Goal: Task Accomplishment & Management: Manage account settings

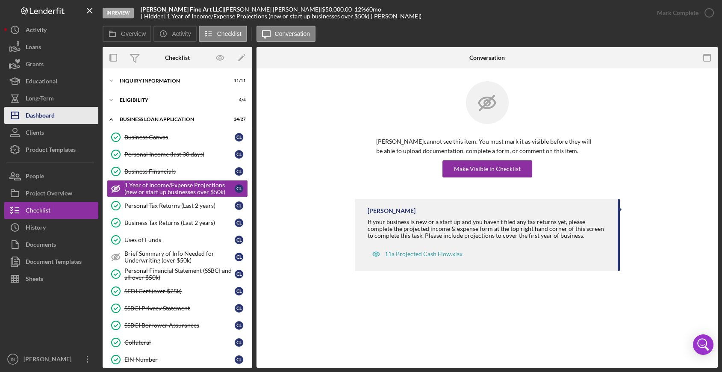
click at [50, 114] on div "Dashboard" at bounding box center [40, 116] width 29 height 19
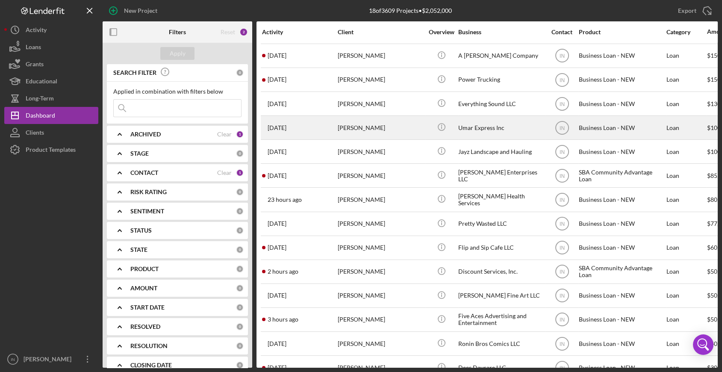
scroll to position [115, 0]
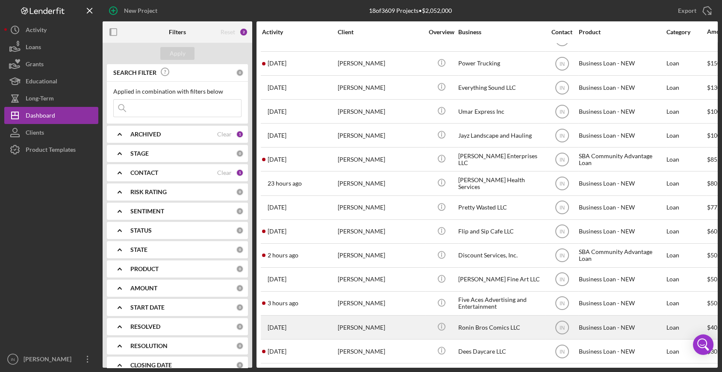
click at [369, 318] on div "[PERSON_NAME]" at bounding box center [381, 327] width 86 height 23
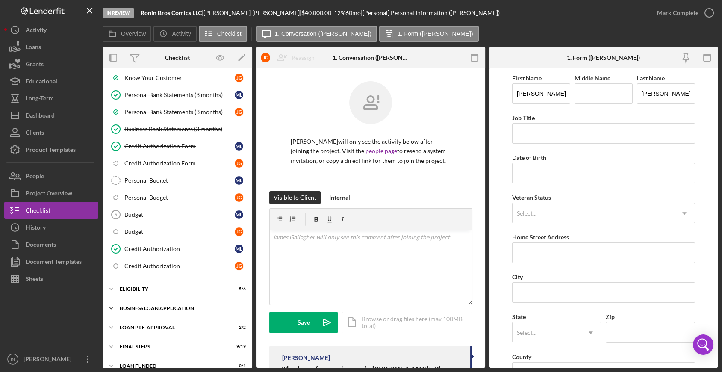
scroll to position [151, 0]
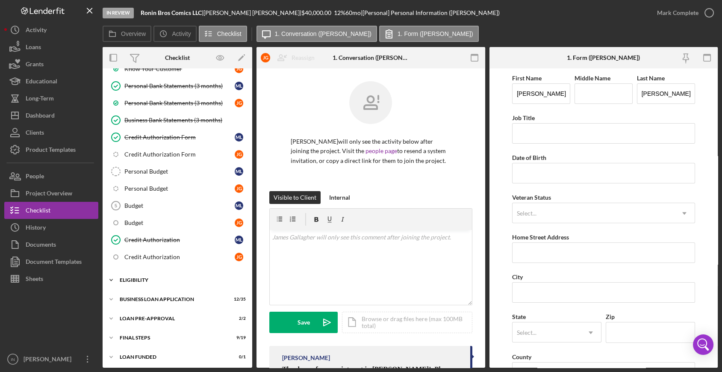
click at [189, 278] on div "ELIGIBILITY" at bounding box center [181, 280] width 122 height 5
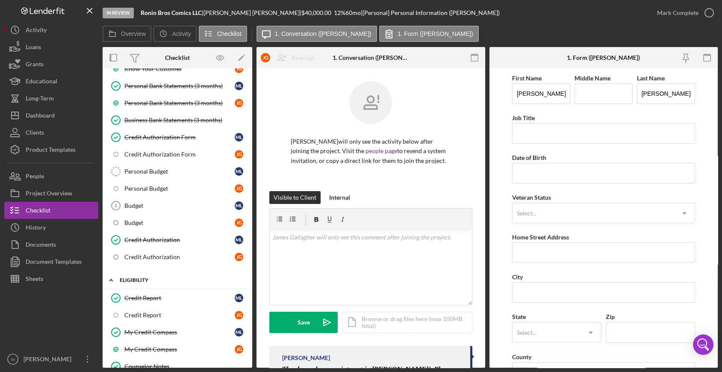
scroll to position [199, 0]
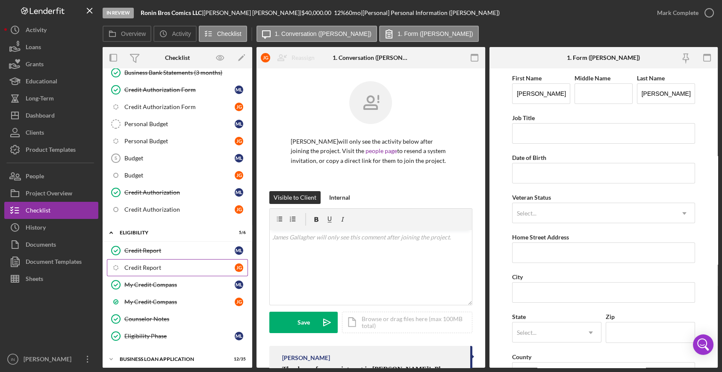
click at [170, 266] on div "Credit Report" at bounding box center [179, 267] width 110 height 7
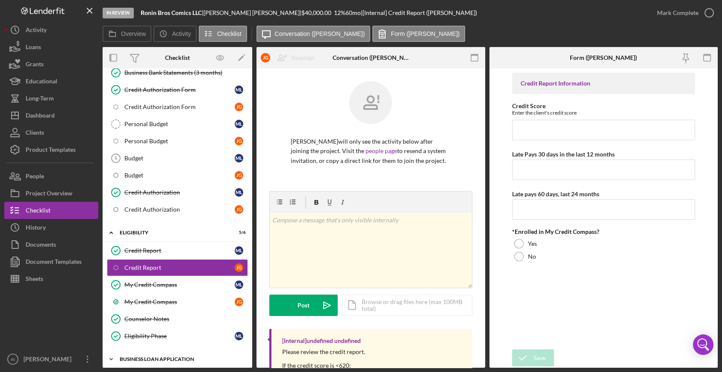
scroll to position [258, 0]
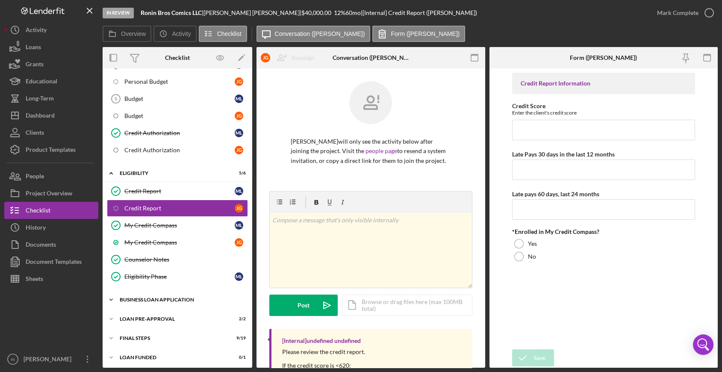
click at [158, 293] on div "Icon/Expander BUSINESS LOAN APPLICATION 12 / 35" at bounding box center [178, 299] width 150 height 17
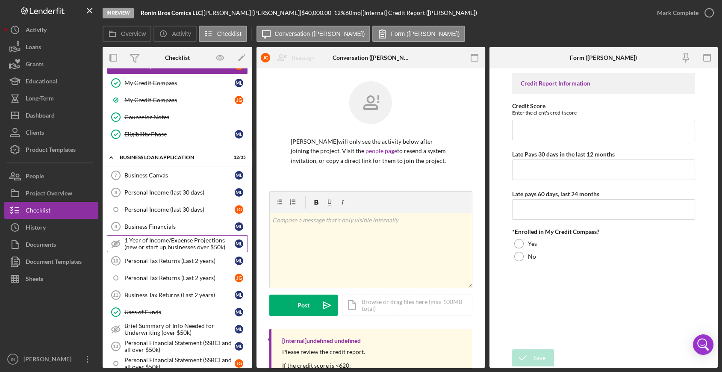
scroll to position [496, 0]
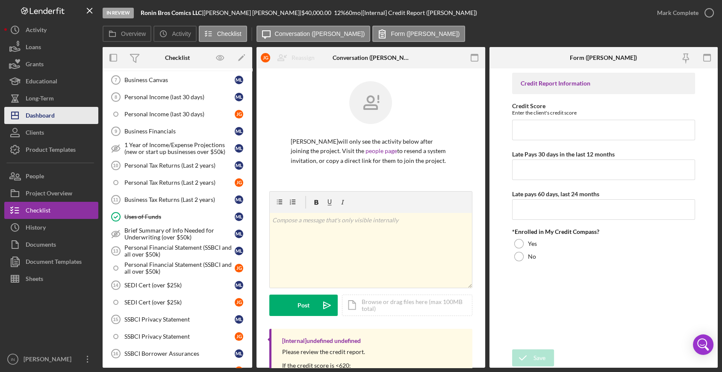
click at [35, 112] on div "Dashboard" at bounding box center [40, 116] width 29 height 19
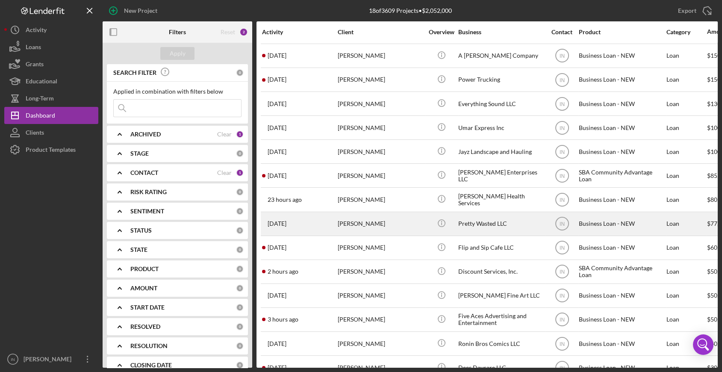
scroll to position [115, 0]
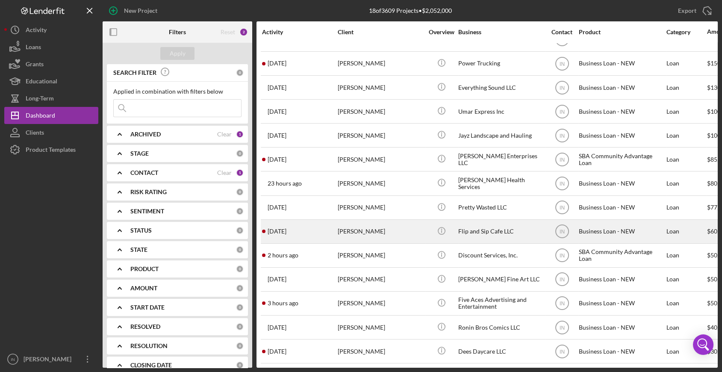
click at [374, 226] on div "[PERSON_NAME]" at bounding box center [381, 231] width 86 height 23
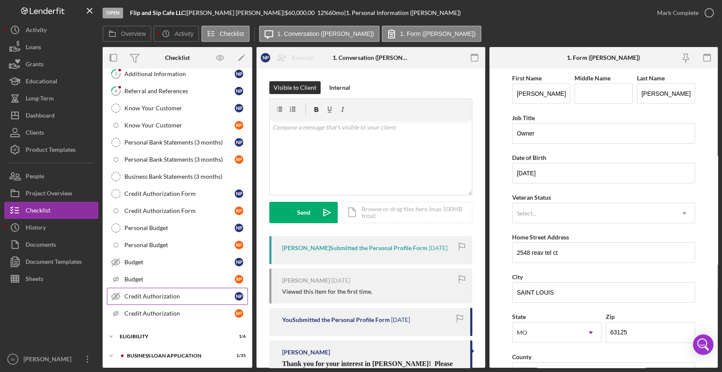
scroll to position [151, 0]
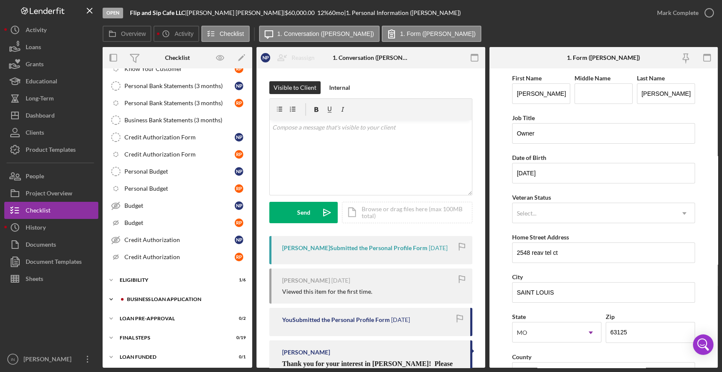
click at [154, 292] on div "Icon/Expander BUSINESS LOAN APPLICATION 1 / 35" at bounding box center [178, 299] width 150 height 17
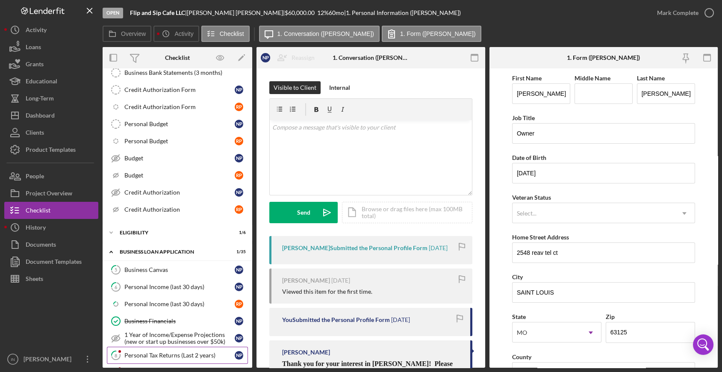
scroll to position [246, 0]
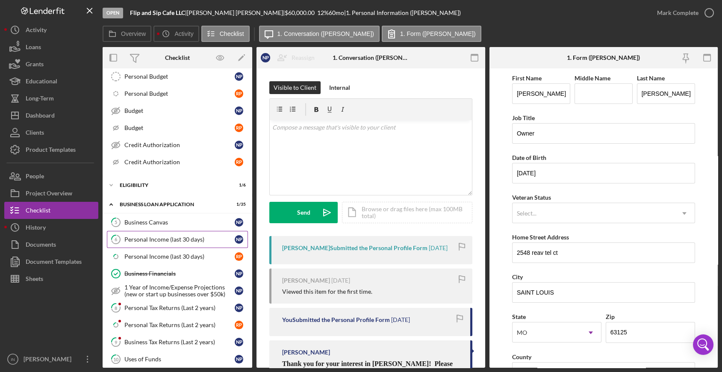
click at [172, 237] on div "Personal Income (last 30 days)" at bounding box center [179, 239] width 110 height 7
